Goal: Check status: Check status

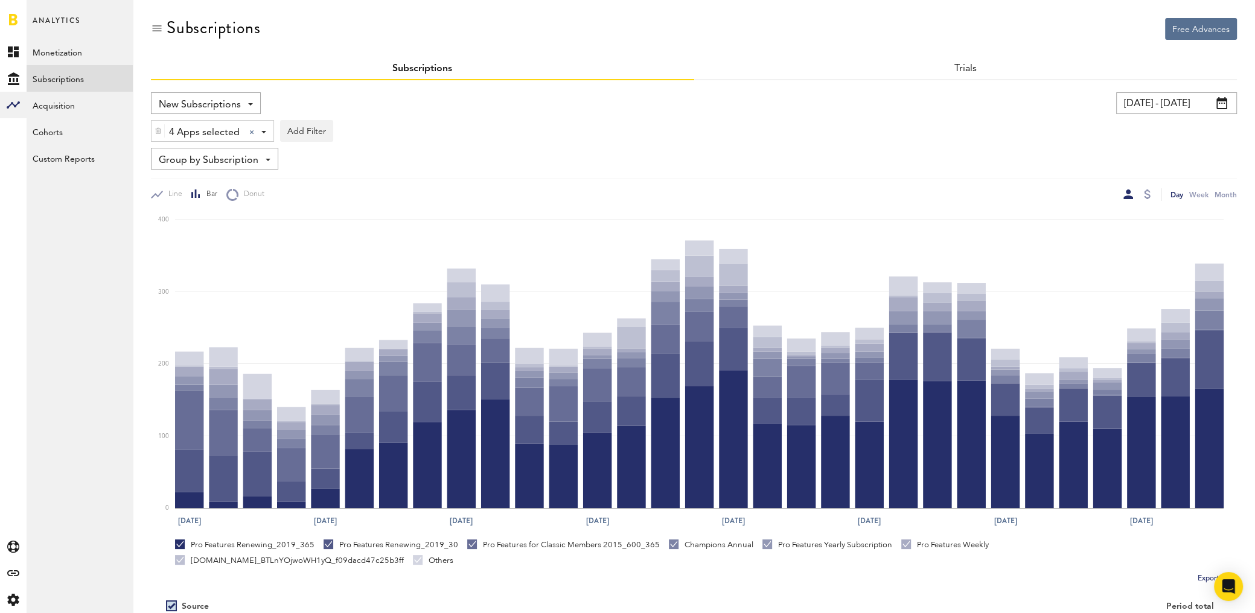
click at [1166, 106] on input "[DATE] - [DATE]" at bounding box center [1176, 103] width 121 height 22
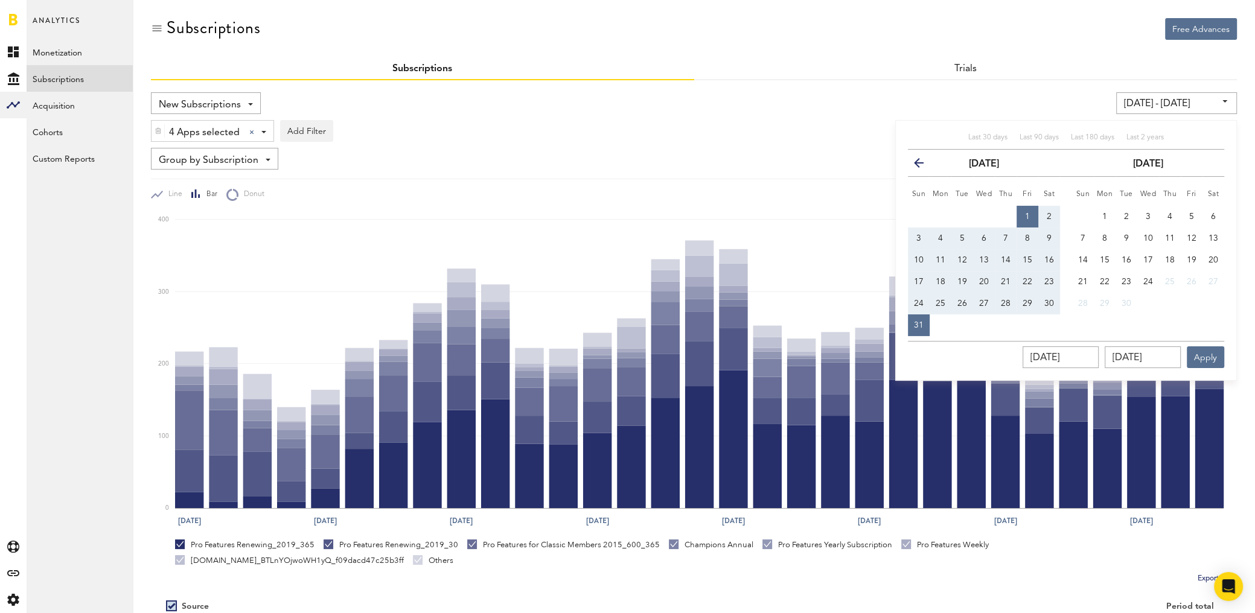
click at [924, 165] on icon "button" at bounding box center [924, 165] width 0 height 0
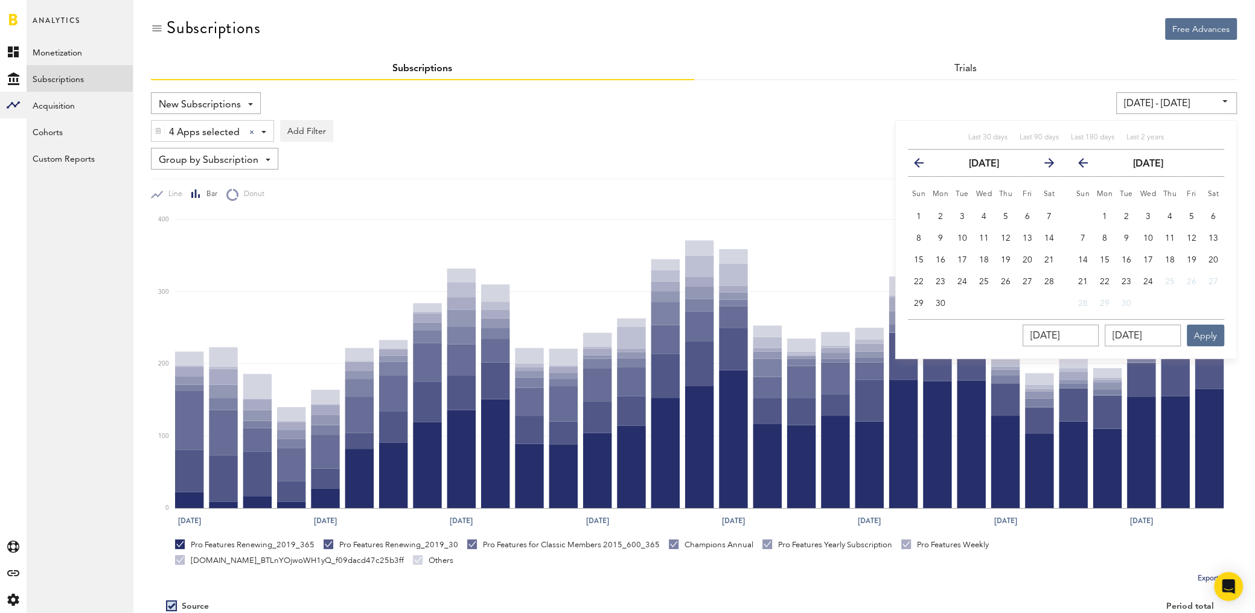
click at [924, 165] on icon "button" at bounding box center [924, 165] width 0 height 0
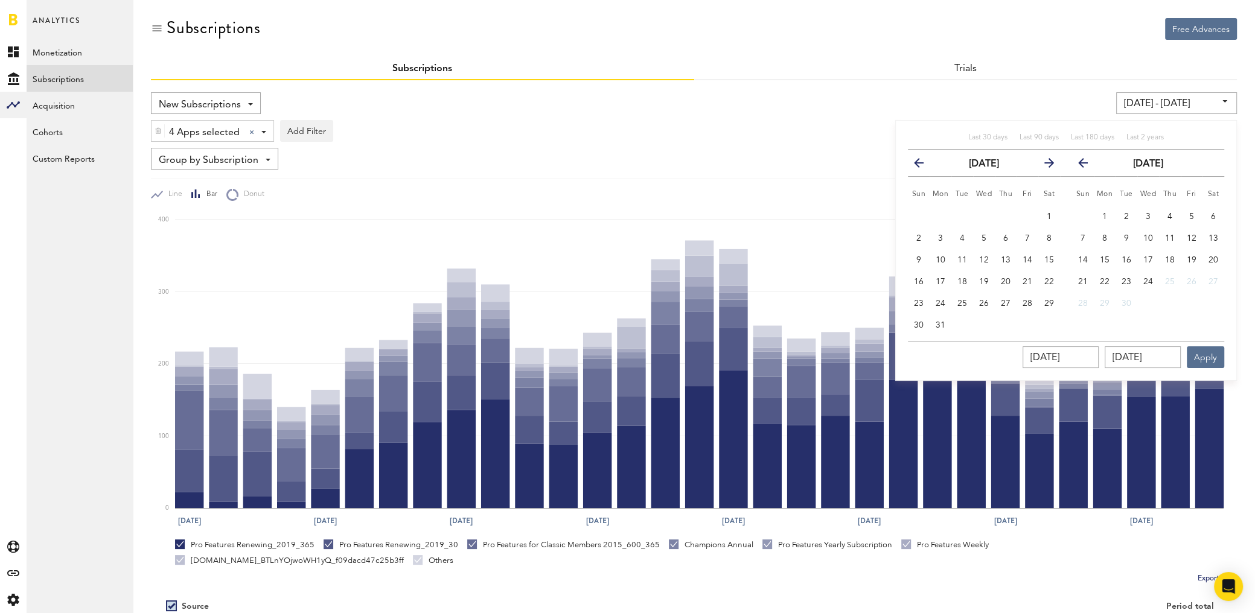
click at [924, 165] on icon "button" at bounding box center [924, 165] width 0 height 0
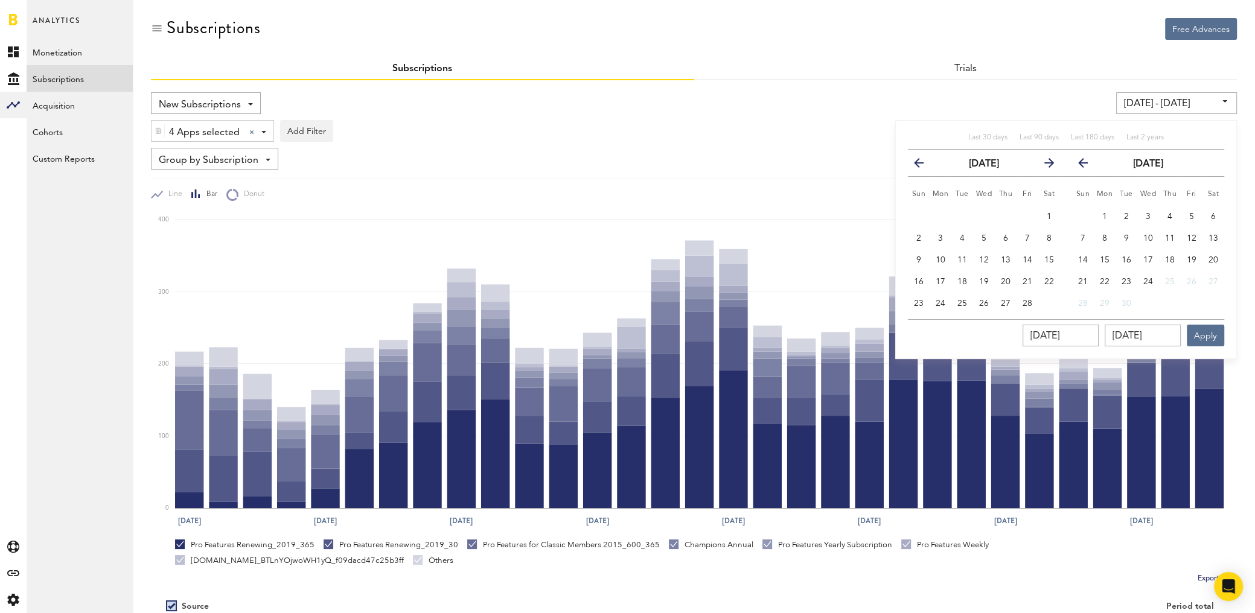
click at [924, 165] on icon "button" at bounding box center [924, 165] width 0 height 0
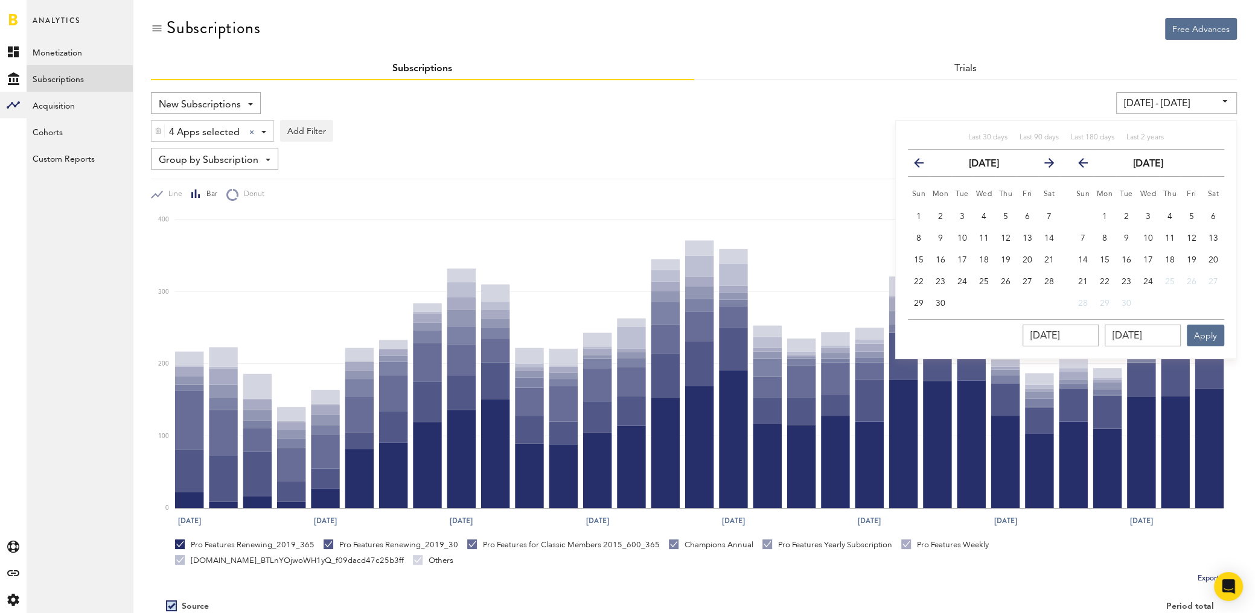
click at [924, 165] on icon "button" at bounding box center [924, 165] width 0 height 0
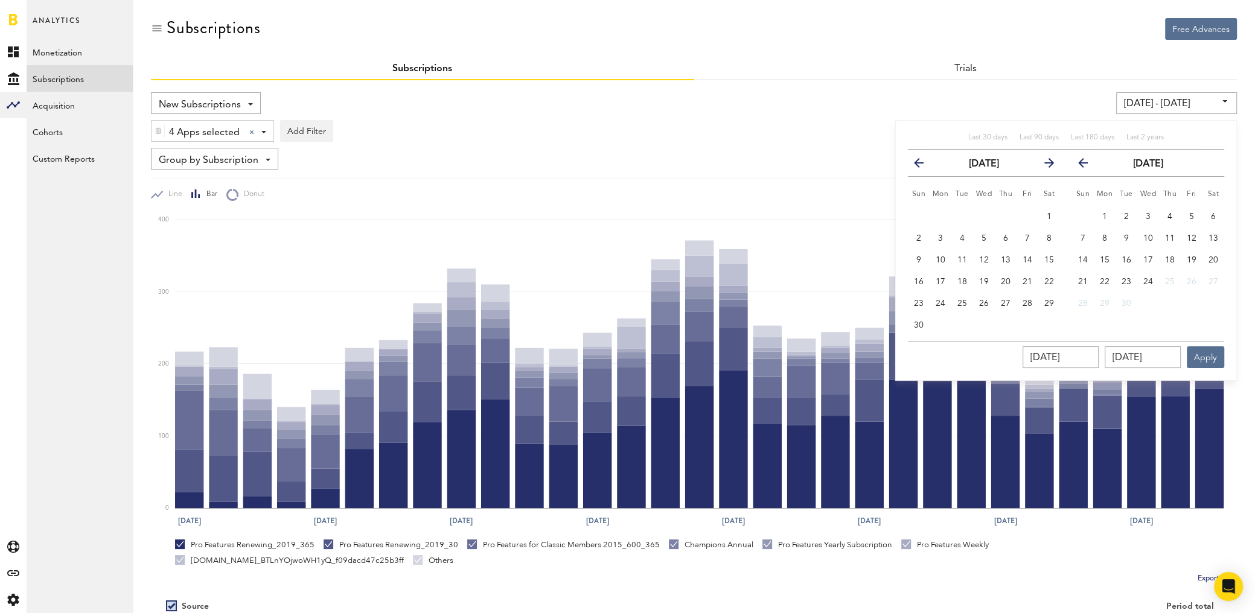
click at [924, 165] on icon "button" at bounding box center [924, 165] width 0 height 0
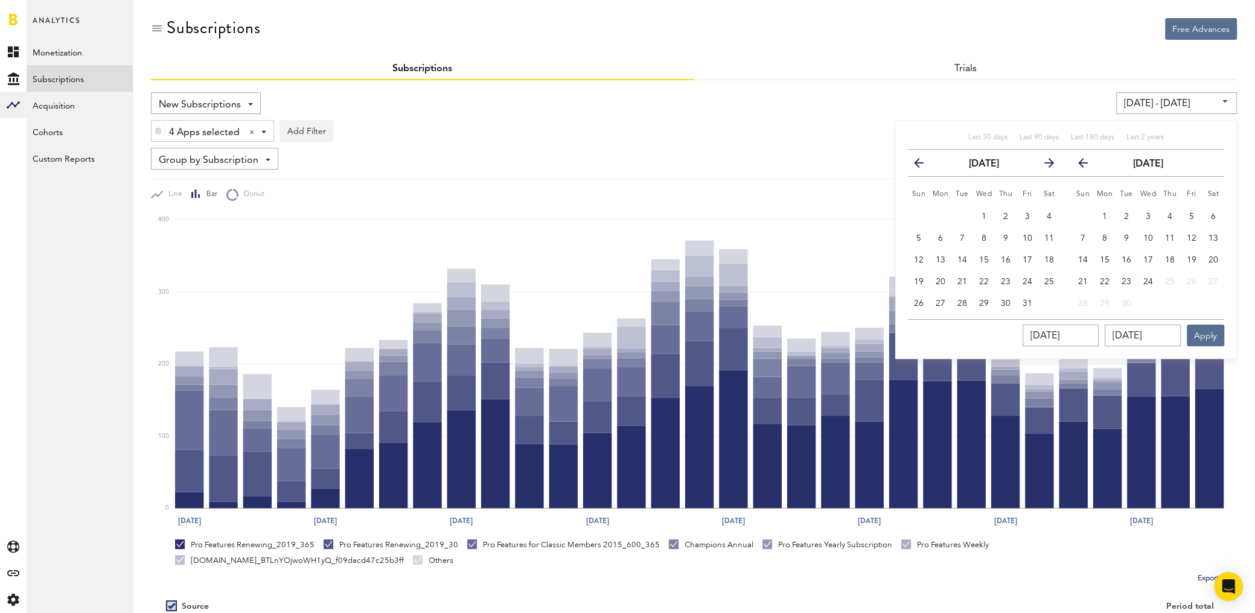
click at [924, 165] on icon "button" at bounding box center [924, 165] width 0 height 0
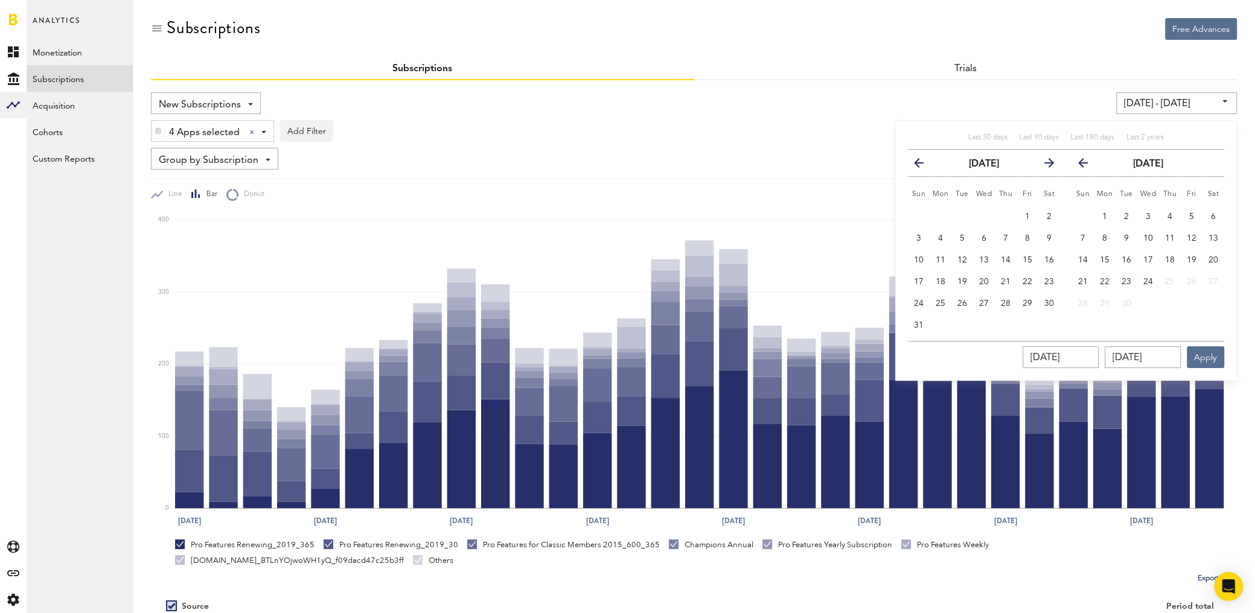
click at [924, 165] on icon "button" at bounding box center [924, 165] width 0 height 0
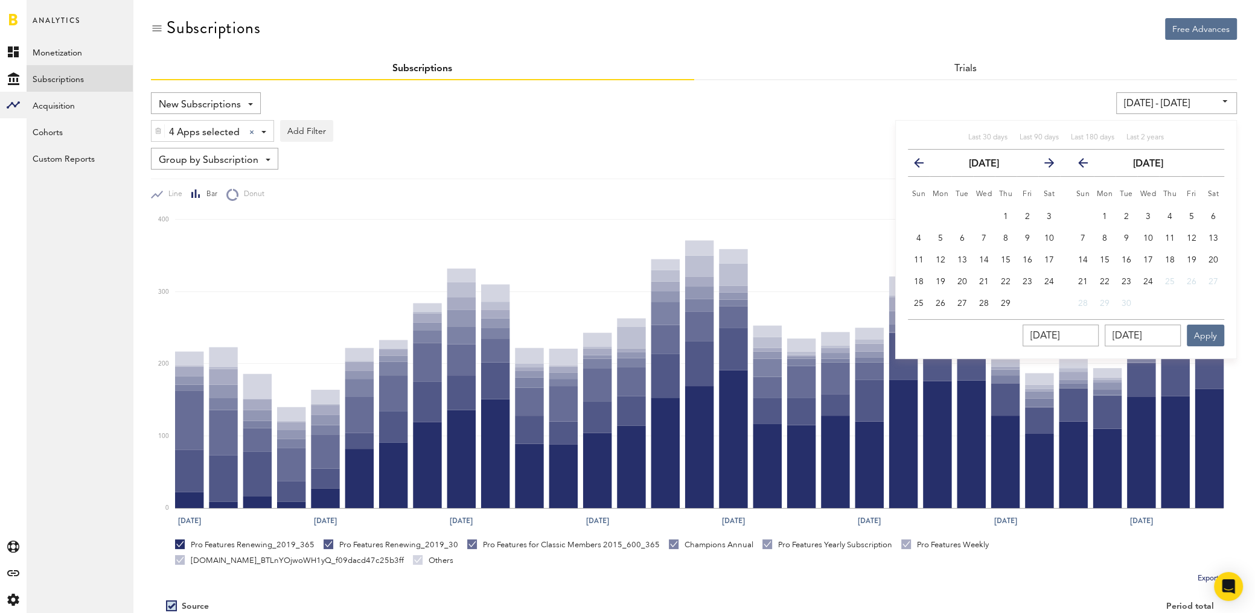
click at [924, 165] on icon "button" at bounding box center [924, 165] width 0 height 0
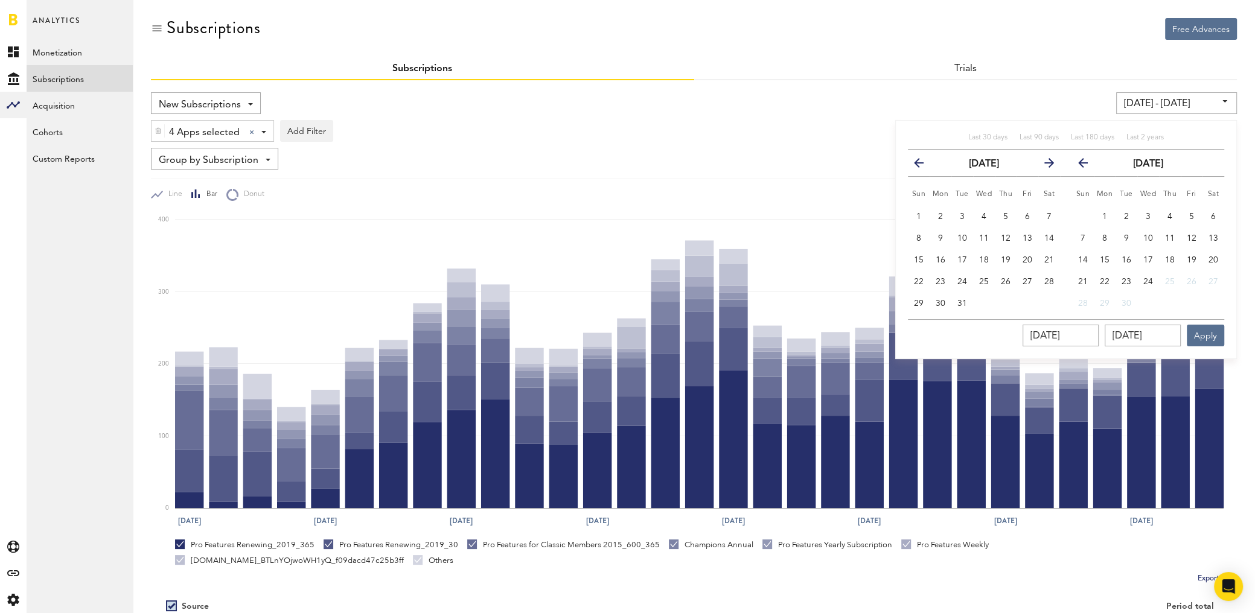
click at [924, 165] on icon "button" at bounding box center [924, 165] width 0 height 0
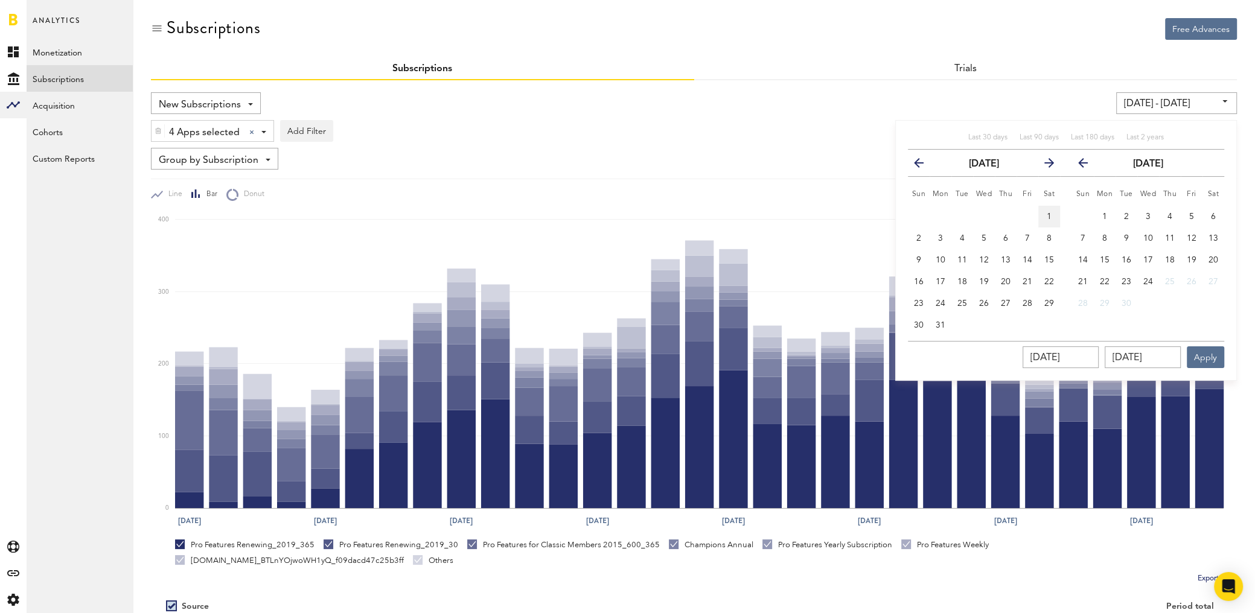
click at [1043, 213] on button "1" at bounding box center [1049, 217] width 22 height 22
type input "[DATE] - [DATE]"
type input "[DATE]"
click at [1088, 165] on icon "button" at bounding box center [1088, 165] width 0 height 0
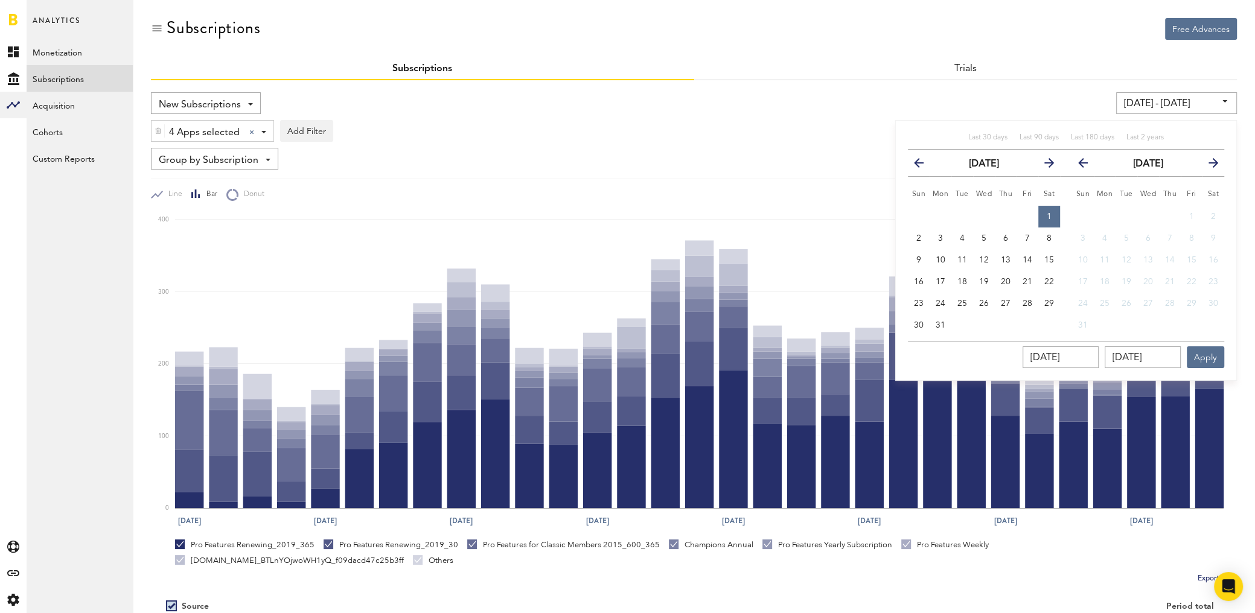
click at [1088, 165] on icon "button" at bounding box center [1088, 165] width 0 height 0
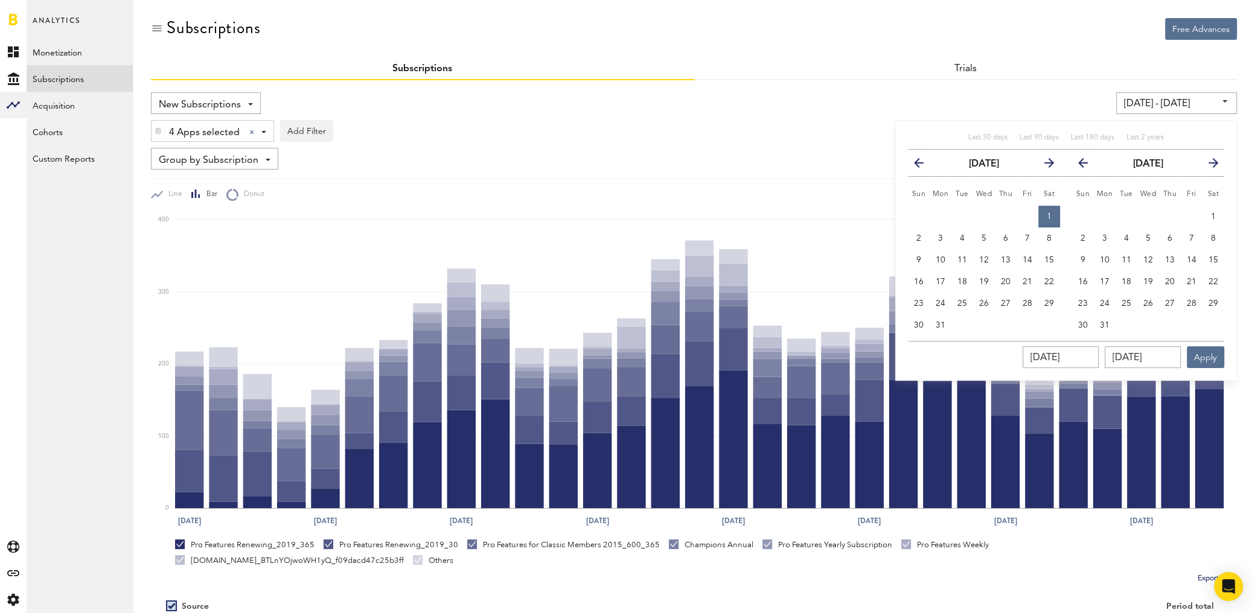
click at [1088, 165] on icon "button" at bounding box center [1088, 165] width 0 height 0
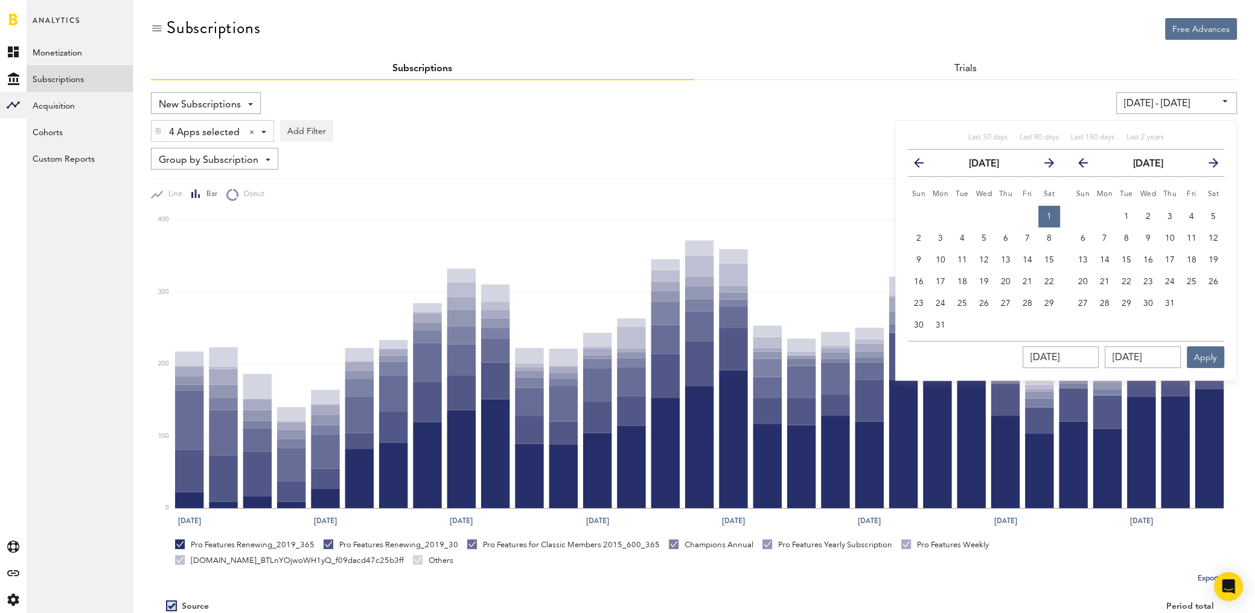
click at [1088, 165] on icon "button" at bounding box center [1088, 165] width 0 height 0
click at [1081, 317] on button "30" at bounding box center [1083, 326] width 22 height 22
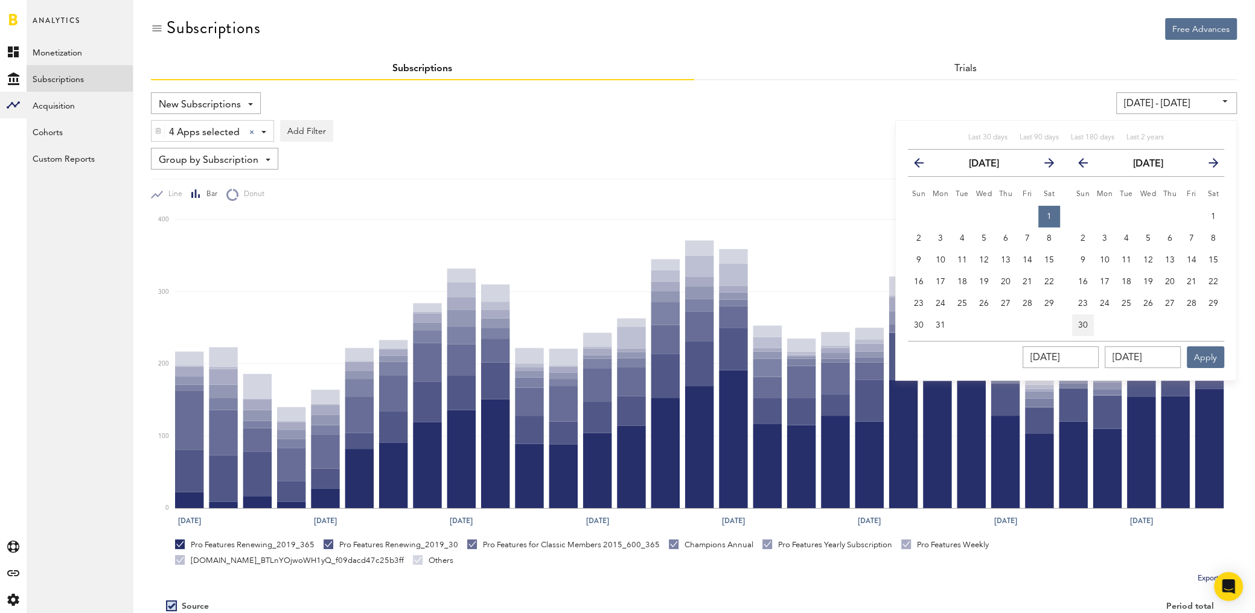
type input "[DATE] - [DATE]"
type input "[DATE]"
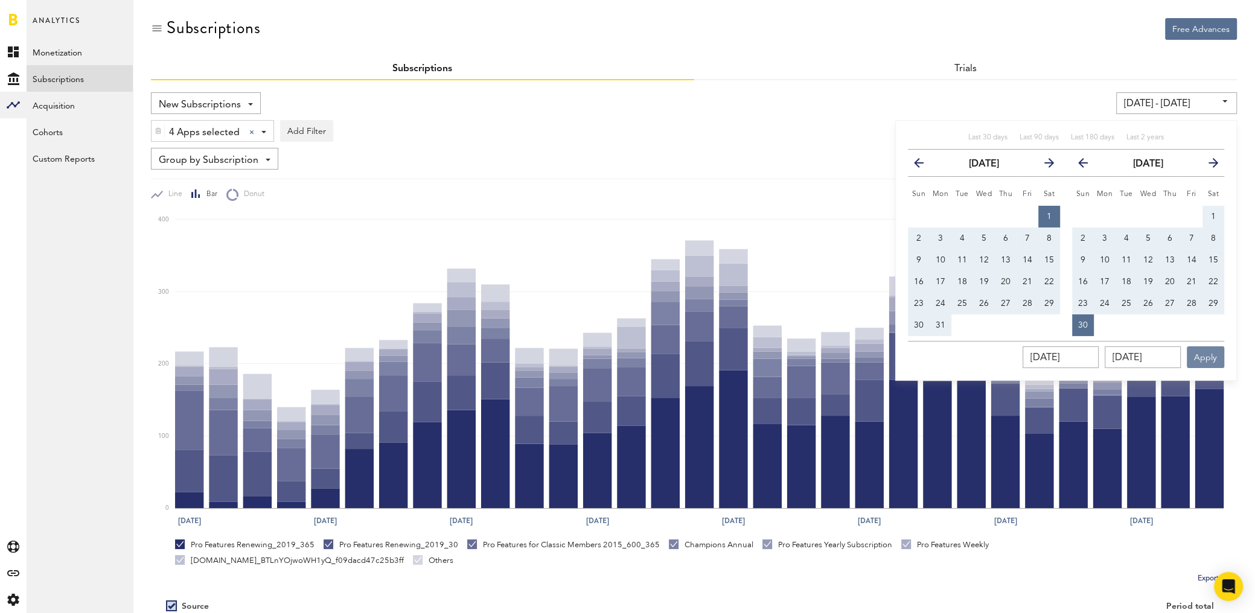
click at [1210, 357] on button "Apply" at bounding box center [1205, 357] width 37 height 22
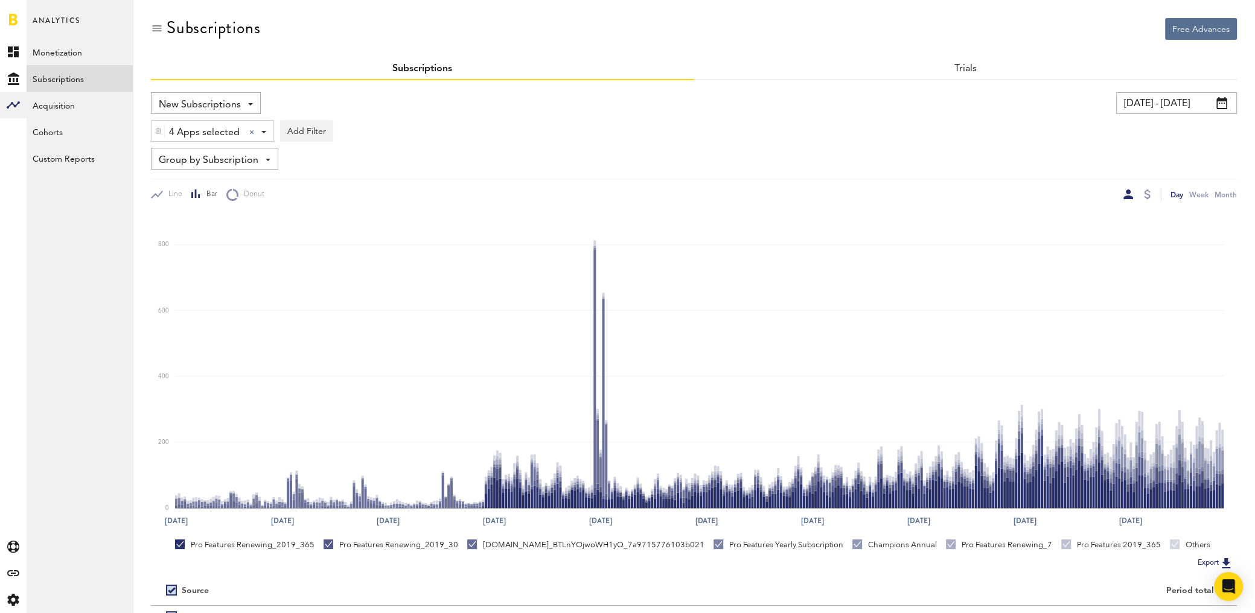
click at [250, 159] on span "Group by Subscription" at bounding box center [209, 160] width 100 height 21
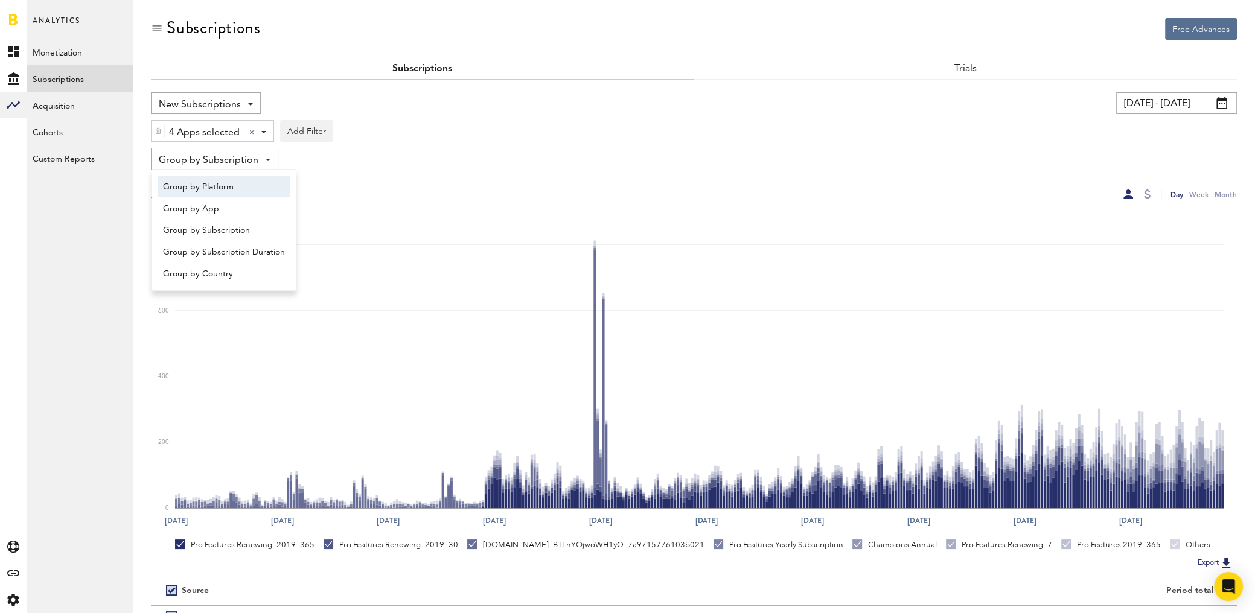
click at [223, 189] on span "Group by Platform" at bounding box center [224, 187] width 122 height 21
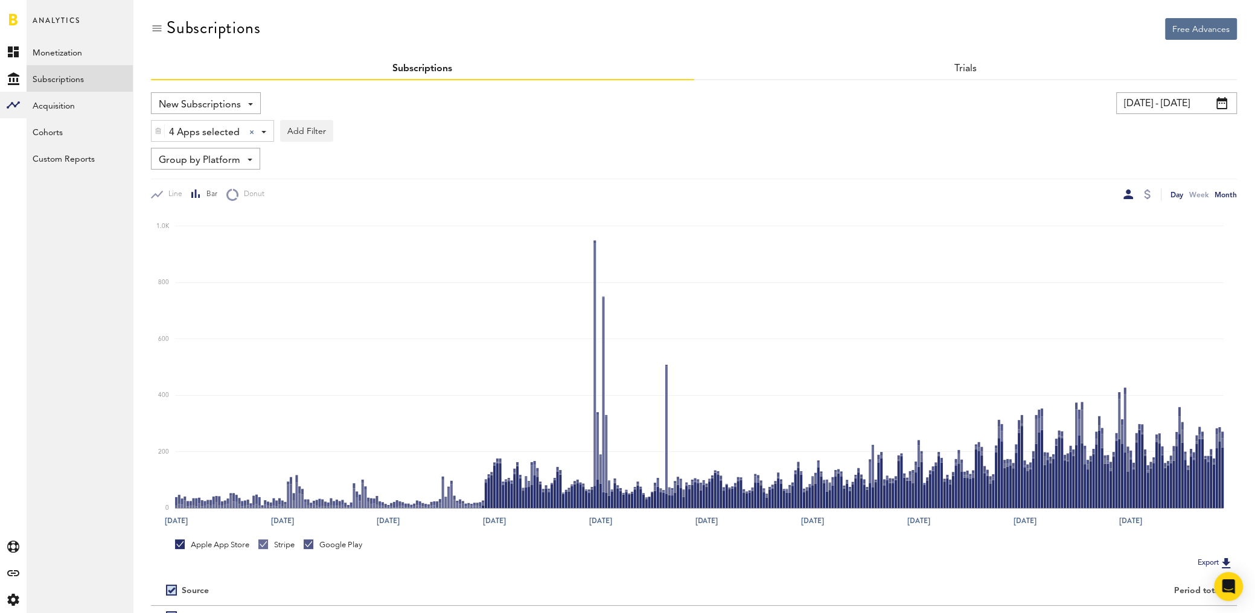
click at [1228, 193] on div "Month" at bounding box center [1226, 194] width 22 height 13
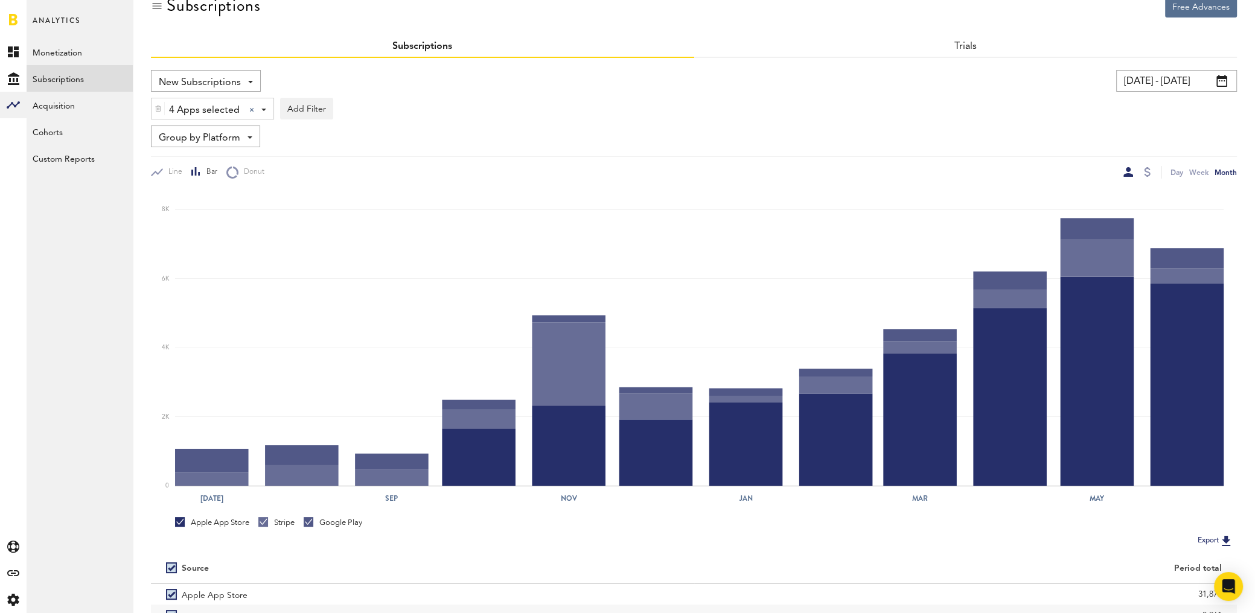
scroll to position [120, 0]
